Goal: Task Accomplishment & Management: Use online tool/utility

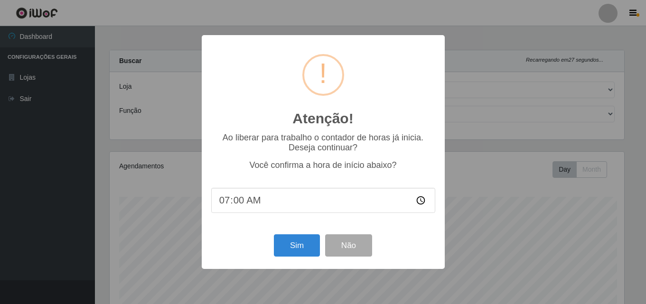
select select "201"
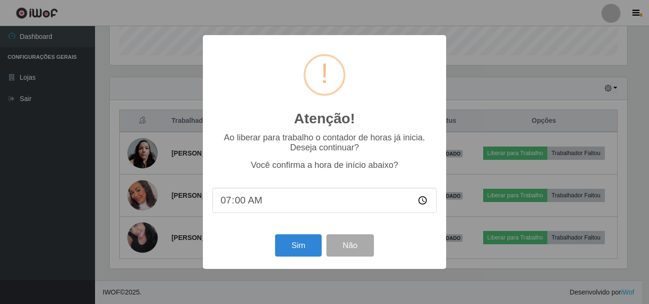
scroll to position [197, 517]
click at [293, 244] on button "Sim" at bounding box center [298, 246] width 46 height 22
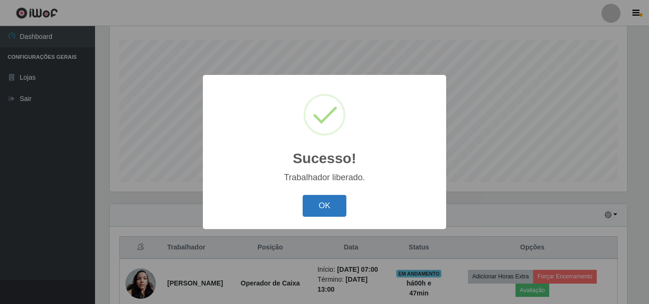
click at [330, 203] on button "OK" at bounding box center [324, 206] width 44 height 22
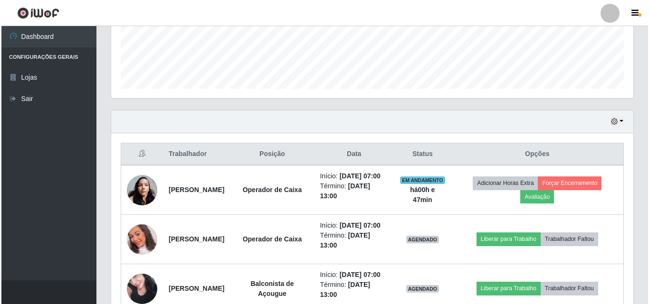
scroll to position [252, 0]
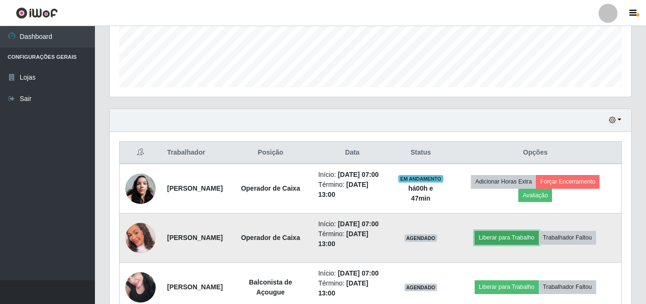
click at [508, 245] on button "Liberar para Trabalho" at bounding box center [507, 237] width 64 height 13
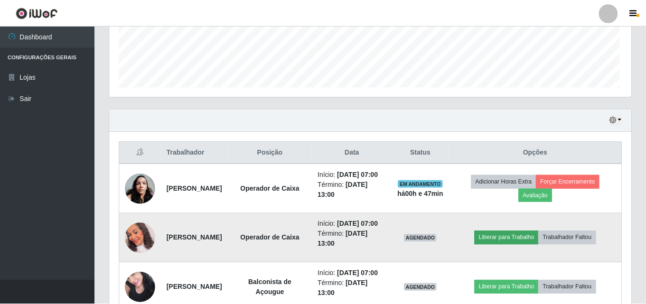
scroll to position [197, 517]
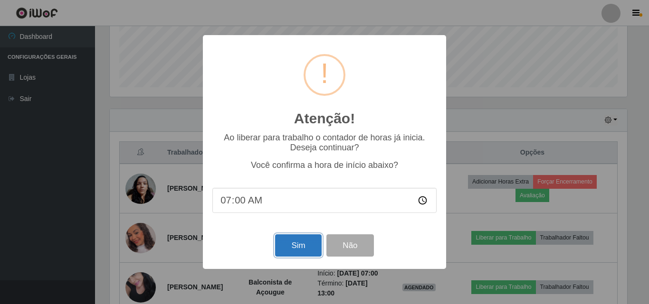
click at [306, 244] on button "Sim" at bounding box center [298, 246] width 46 height 22
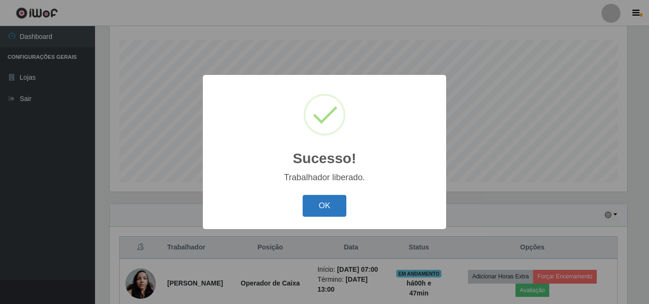
click at [324, 206] on button "OK" at bounding box center [324, 206] width 44 height 22
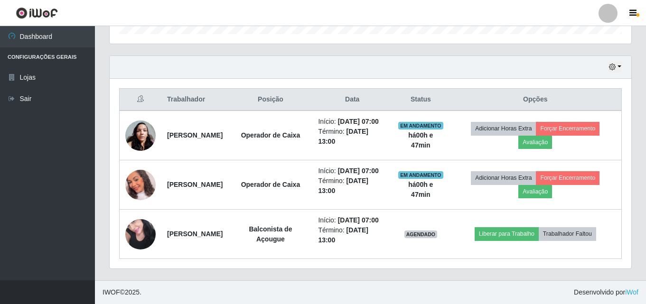
scroll to position [335, 0]
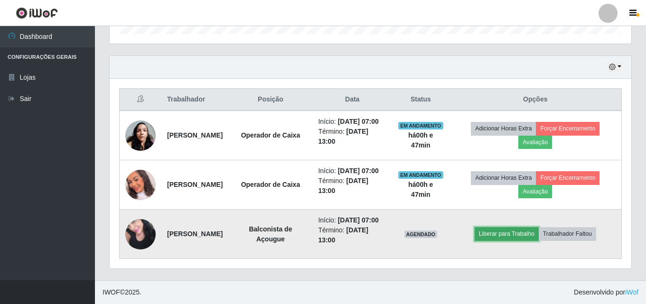
click at [503, 228] on button "Liberar para Trabalho" at bounding box center [507, 233] width 64 height 13
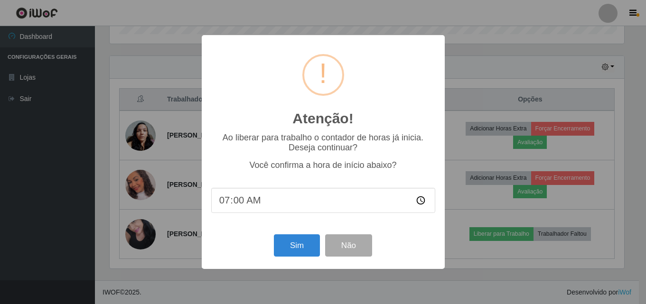
scroll to position [197, 517]
click at [299, 246] on button "Sim" at bounding box center [298, 246] width 46 height 22
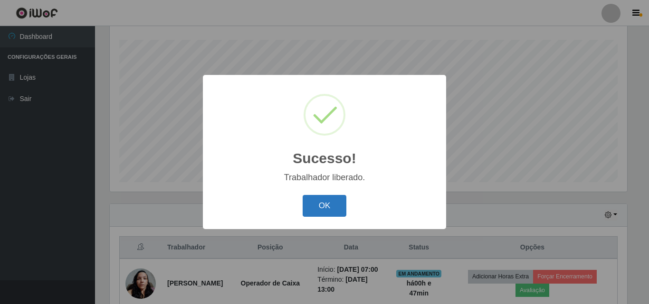
click at [335, 207] on button "OK" at bounding box center [324, 206] width 44 height 22
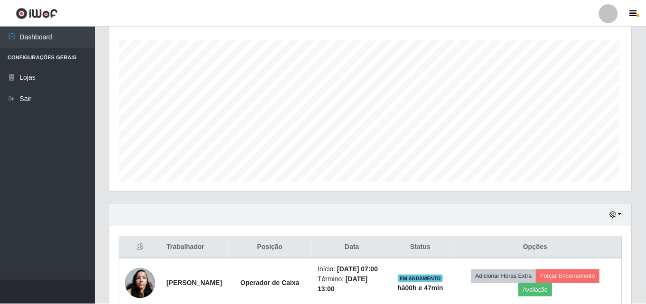
scroll to position [0, 0]
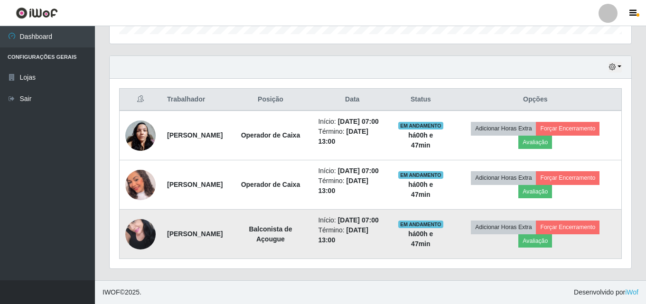
click at [145, 220] on img at bounding box center [140, 234] width 30 height 40
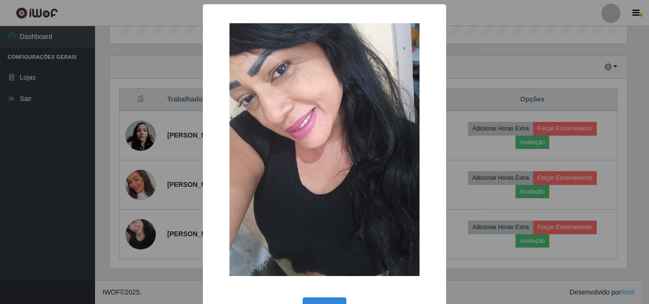
click at [522, 37] on div "× OK Cancel" at bounding box center [324, 152] width 649 height 304
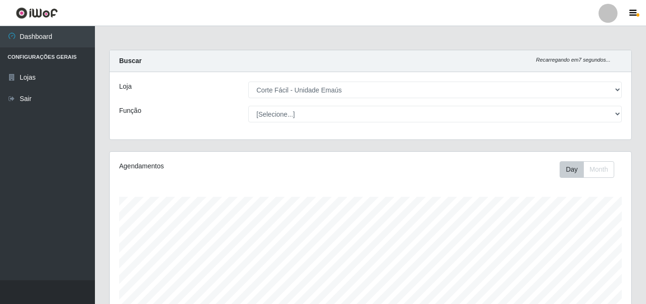
click at [456, 59] on div "Buscar Recarregando em 7 segundos..." at bounding box center [371, 61] width 522 height 22
